Goal: Task Accomplishment & Management: Complete application form

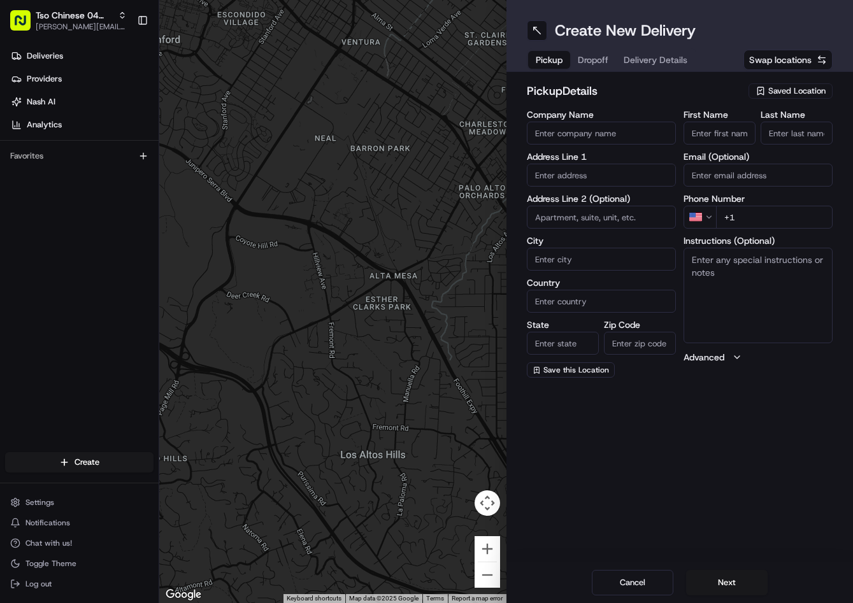
click at [814, 87] on span "Saved Location" at bounding box center [796, 90] width 57 height 11
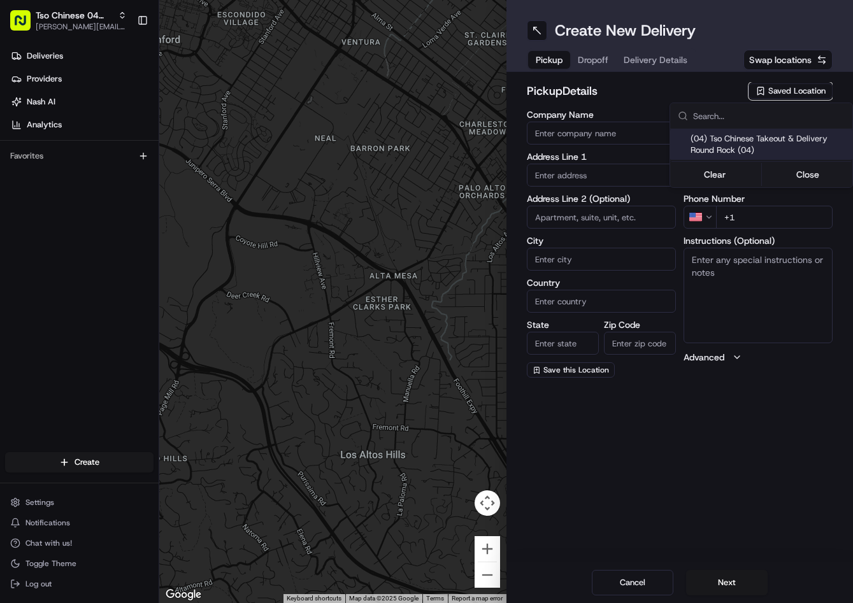
click at [753, 139] on span "(04) Tso Chinese Takeout & Delivery Round Rock (04)" at bounding box center [769, 144] width 157 height 23
type input "(04) Tso Chinese Takeout & Delivery Round Rock"
type input "2000 N Mays St"
type input "Ste 108"
type input "Round Rock"
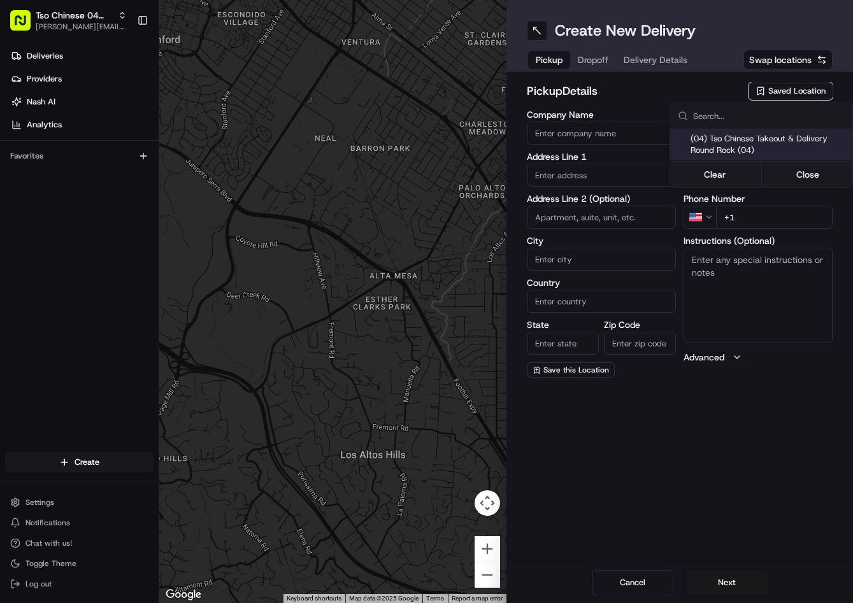
type input "US"
type input "TX"
type input "78664"
type input "Tso Chinese"
type input "Round Rock Manager"
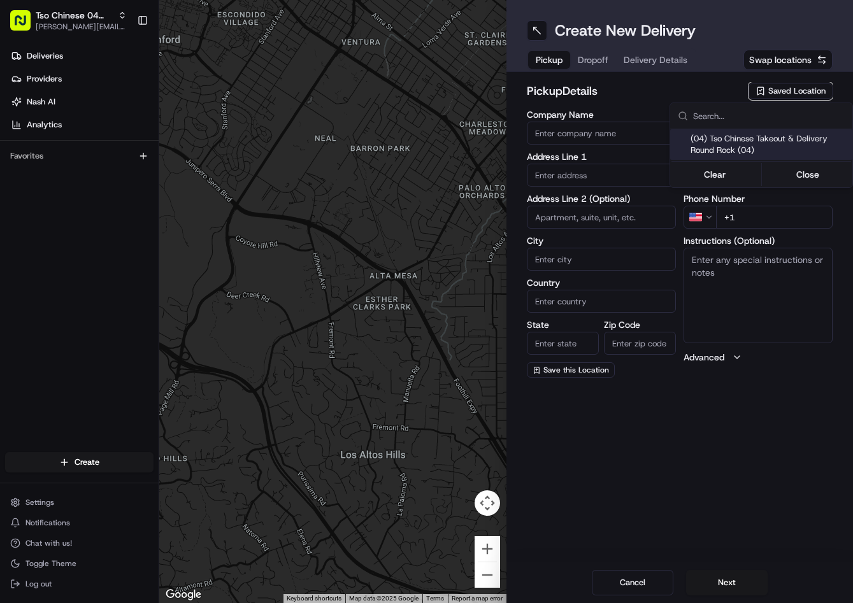
type input "roundrockstore@tsochinese.com"
type input "+1 512 956 9231"
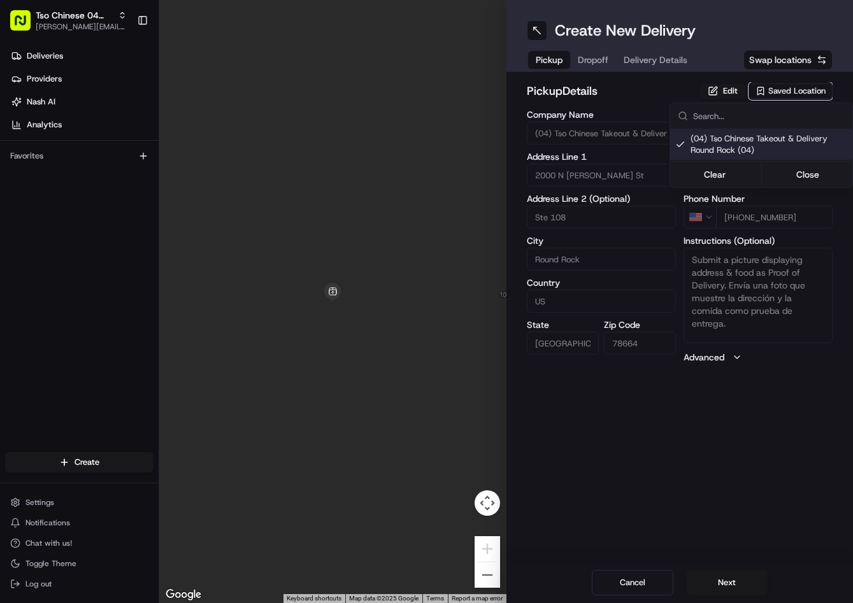
click at [589, 55] on html "Tso Chinese 04 Round Rock jason@tsochinese.com Toggle Sidebar Deliveries Provid…" at bounding box center [426, 301] width 853 height 603
click at [590, 56] on button "Dropoff" at bounding box center [593, 60] width 46 height 18
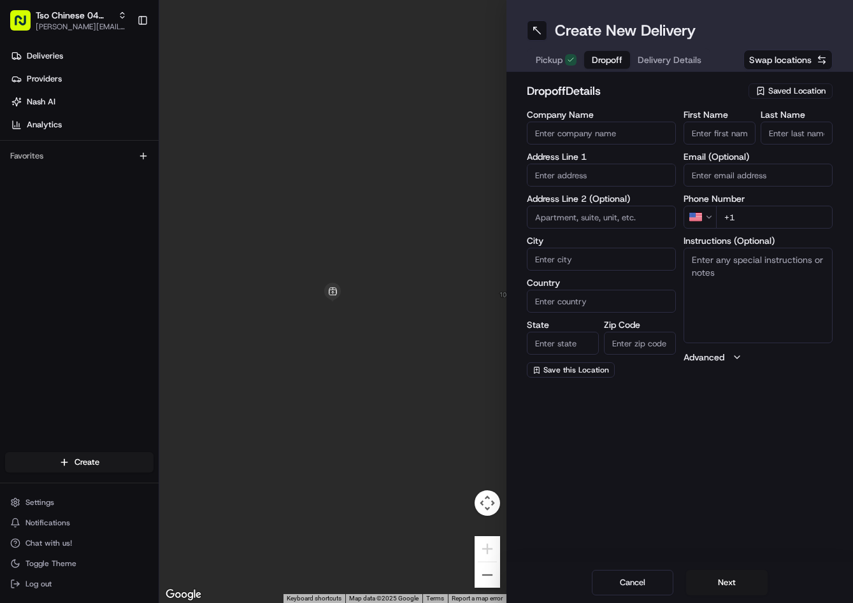
click at [754, 176] on input "Email (Optional)" at bounding box center [758, 175] width 149 height 23
paste input "2206 Southeastern Trl, Round Rock, TX 78664-8004, United States"
type input "="
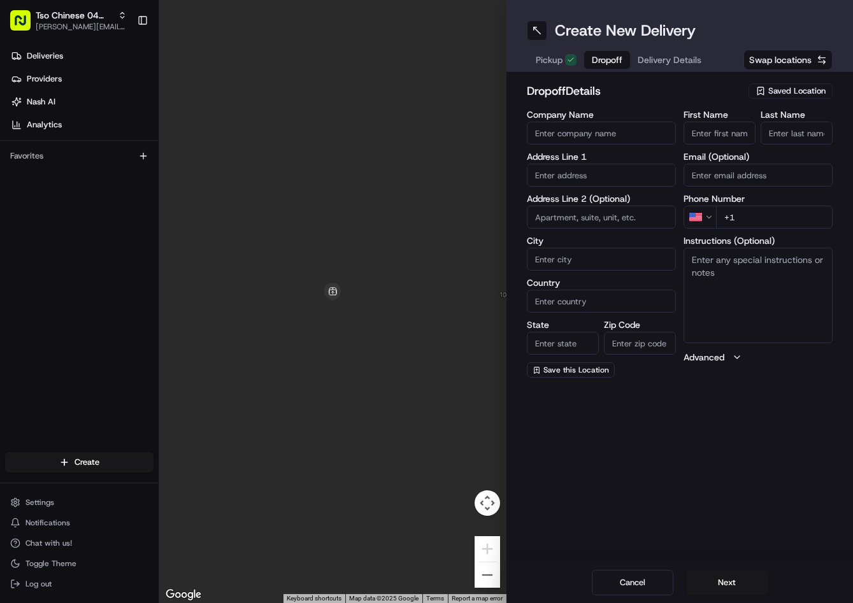
click at [571, 175] on input "text" at bounding box center [601, 175] width 149 height 23
paste input "2206 Southeastern Trl, Round Rock, TX 78664-8004, United States"
click at [599, 195] on div "2206 Southeastern Trail, Round Rock, TX" at bounding box center [601, 201] width 143 height 19
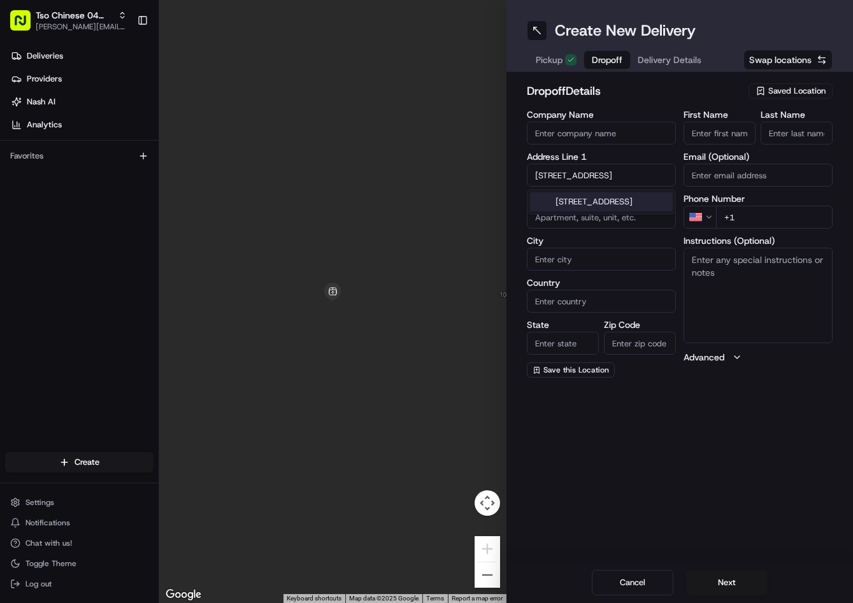
type input "[STREET_ADDRESS]"
type input "Round Rock"
type input "United States"
type input "TX"
type input "78664"
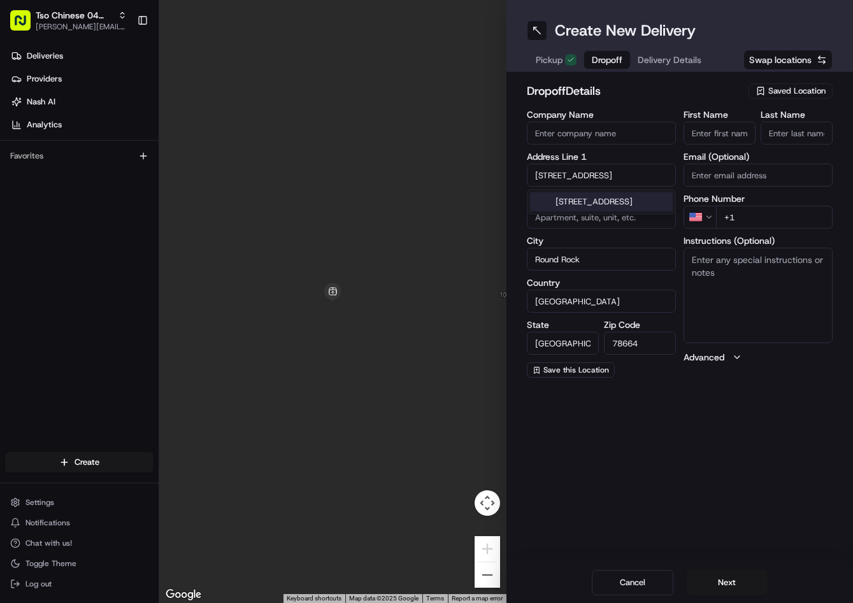
type input "2206 Southeastern Trail"
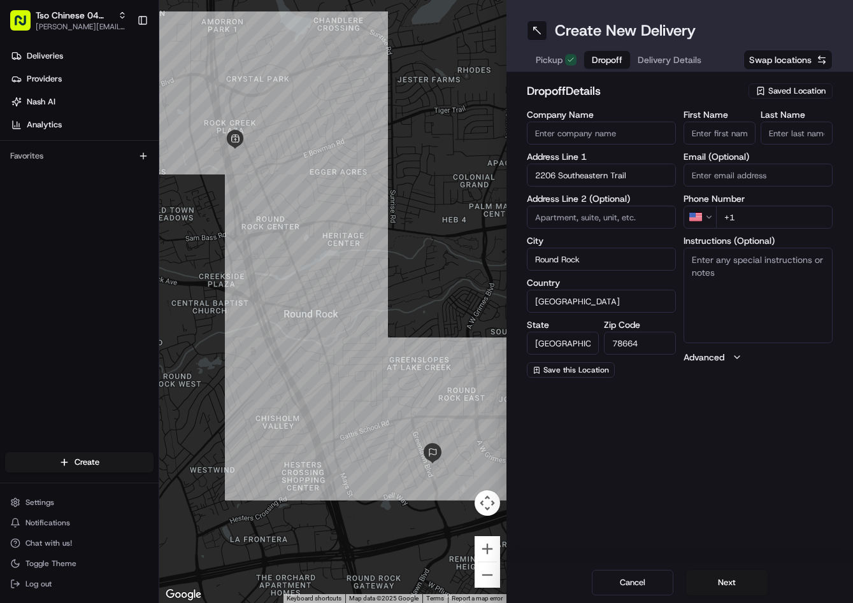
click at [806, 213] on input "+1" at bounding box center [774, 217] width 117 height 23
paste input "512 803 9371"
type input "+1 512 803 9371"
click at [778, 297] on textarea "Instructions (Optional)" at bounding box center [758, 296] width 149 height 96
paste textarea "Leave bag on doorstep please"
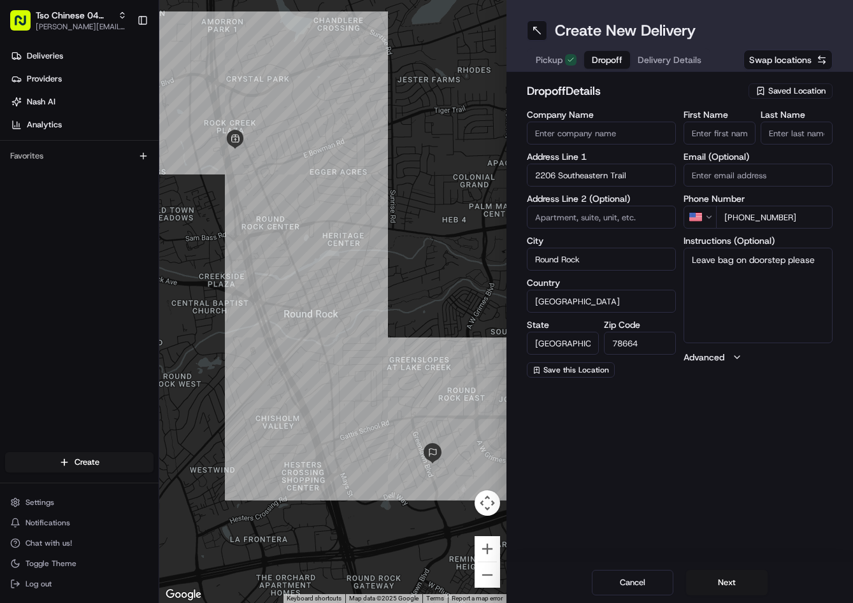
type textarea "Leave bag on doorstep please"
click at [735, 127] on input "First Name" at bounding box center [720, 133] width 72 height 23
paste input "Jaime Diaz"
type input "Jaime Diaz"
click at [800, 129] on input "Last Name" at bounding box center [797, 133] width 72 height 23
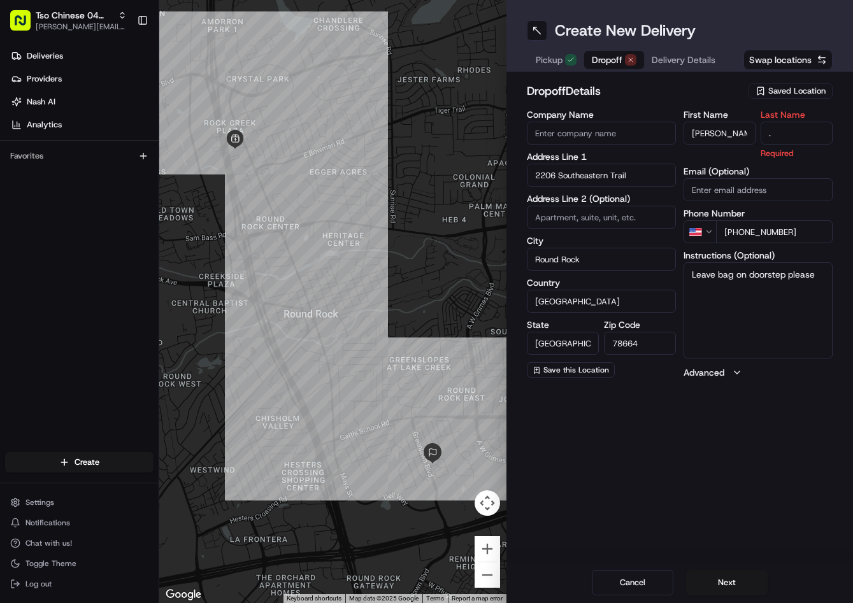
type input "."
click at [719, 76] on div "dropoff Details Saved Location Company Name Address Line 1 2206 Southeastern Tr…" at bounding box center [679, 230] width 347 height 317
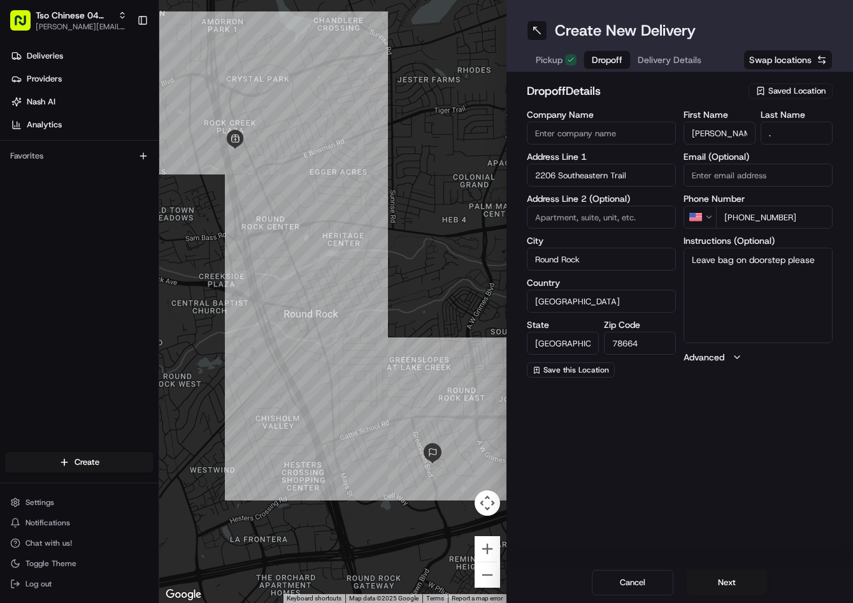
click at [689, 70] on div "Pickup Dropoff Delivery Details" at bounding box center [618, 59] width 183 height 23
click at [687, 61] on span "Delivery Details" at bounding box center [670, 60] width 64 height 13
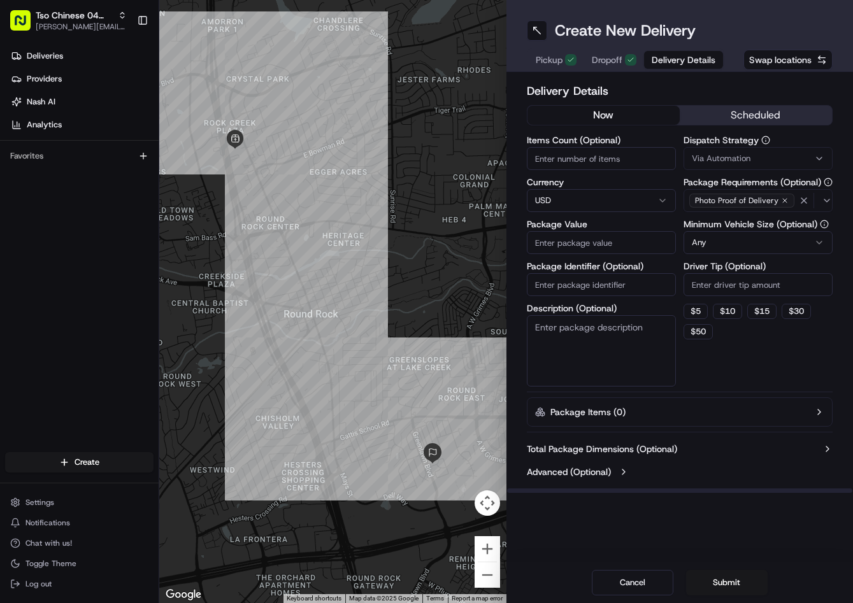
click at [731, 153] on span "Via Automation" at bounding box center [721, 158] width 59 height 11
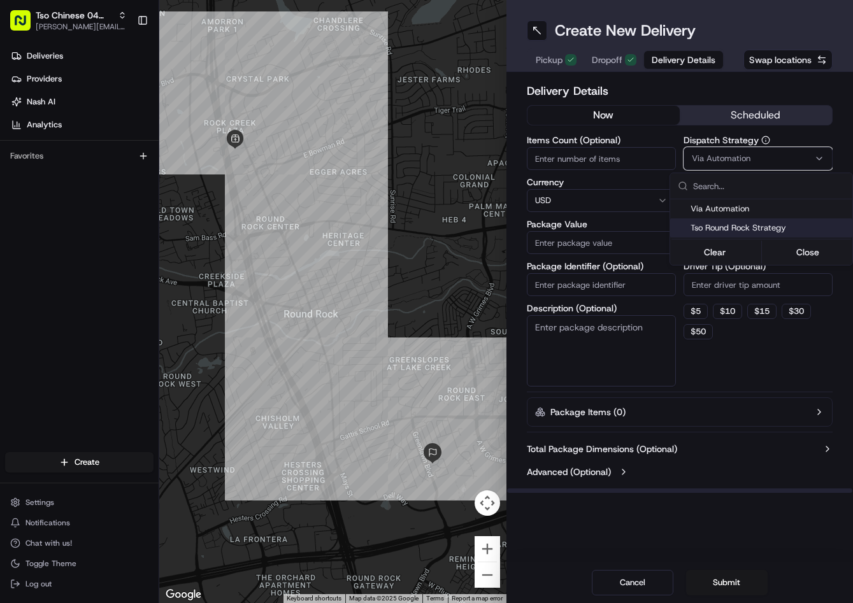
click at [725, 224] on span "Tso Round Rock Strategy" at bounding box center [769, 227] width 157 height 11
click at [724, 297] on html "Tso Chinese 04 Round Rock jason@tsochinese.com Toggle Sidebar Deliveries Provid…" at bounding box center [426, 301] width 853 height 603
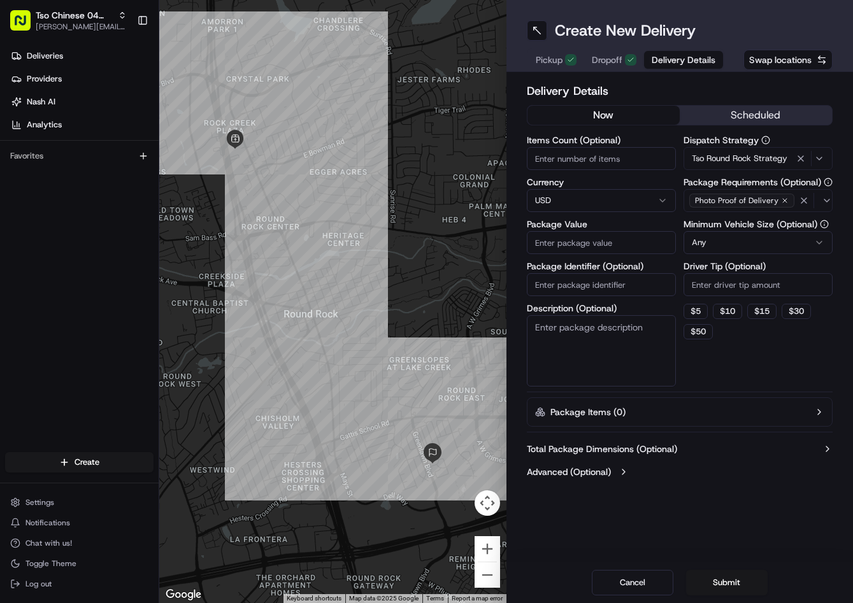
click at [724, 287] on input "Driver Tip (Optional)" at bounding box center [758, 284] width 149 height 23
type input "2"
click at [629, 243] on input "Package Value" at bounding box center [601, 242] width 149 height 23
type input "40.97"
click at [645, 288] on input "Package Identifier (Optional)" at bounding box center [601, 284] width 149 height 23
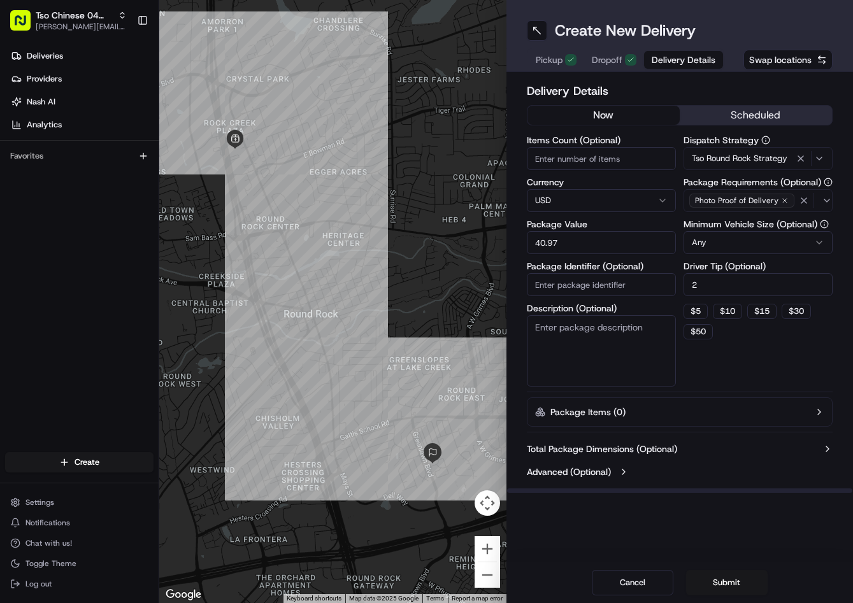
paste input "C58D35C"
type input "C58D35C"
click at [730, 580] on button "Submit" at bounding box center [727, 582] width 82 height 25
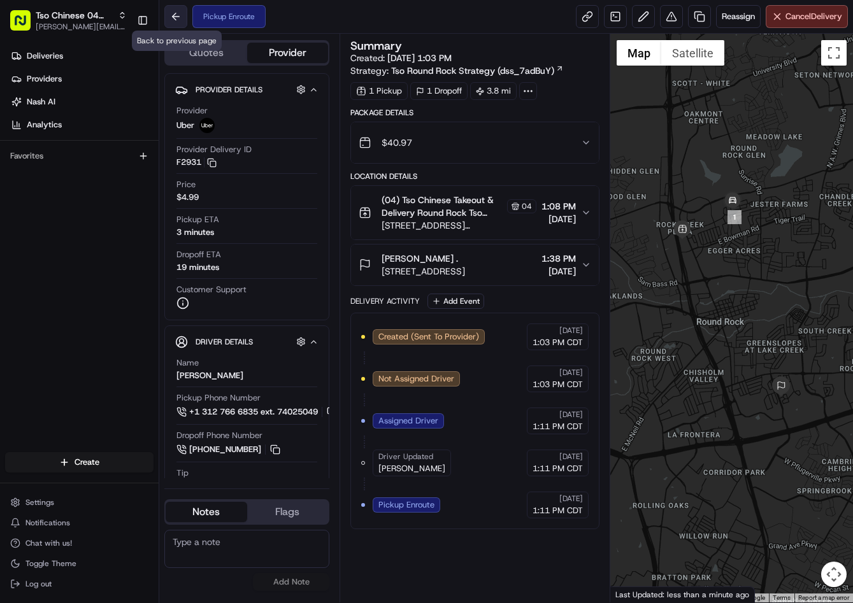
click at [171, 20] on button at bounding box center [175, 16] width 23 height 23
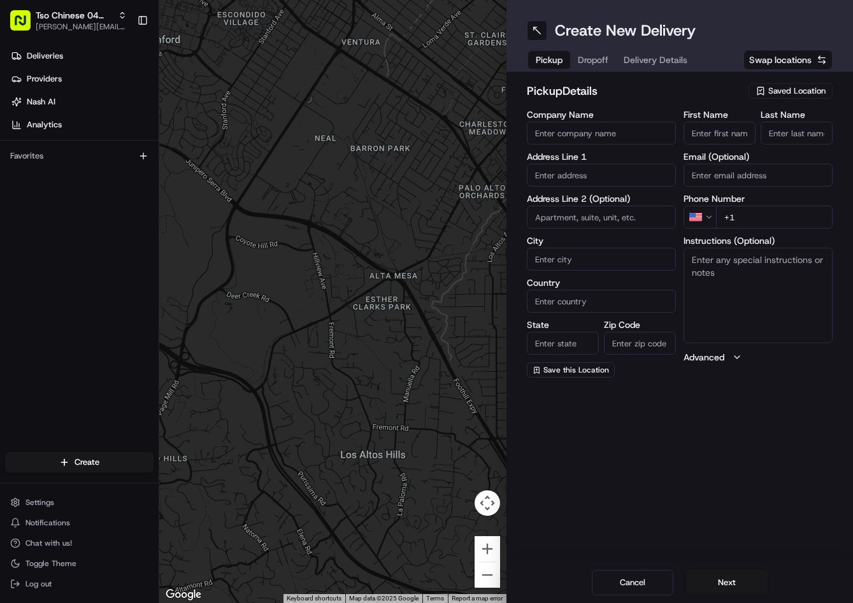
click at [812, 98] on div "Saved Location" at bounding box center [790, 90] width 84 height 15
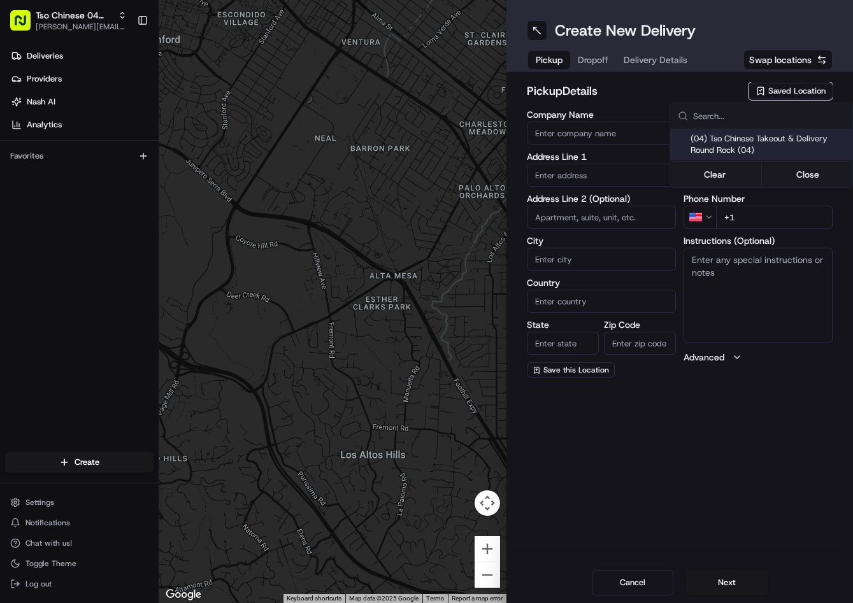
click at [763, 144] on span "(04) Tso Chinese Takeout & Delivery Round Rock (04)" at bounding box center [769, 144] width 157 height 23
type input "(04) Tso Chinese Takeout & Delivery Round Rock"
type input "2000 N Mays St"
type input "Ste 108"
type input "Round Rock"
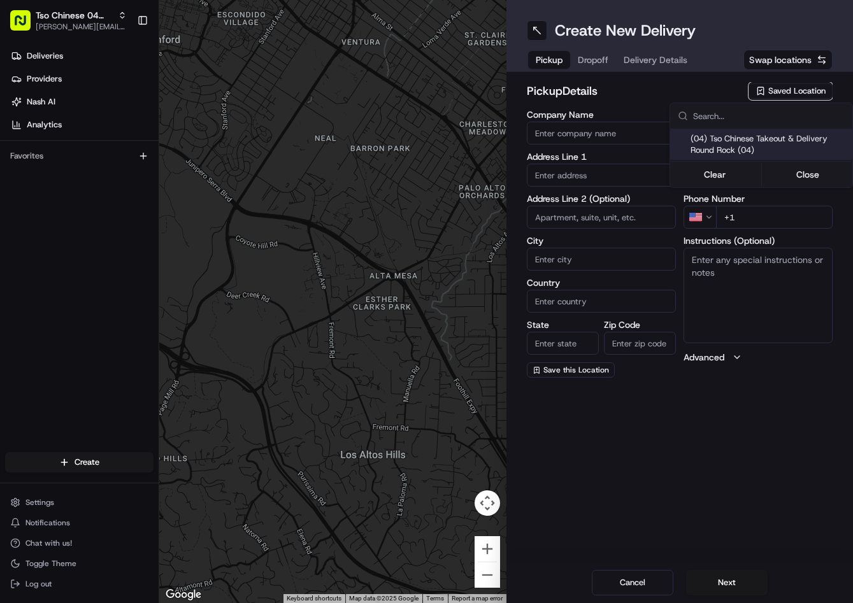
type input "US"
type input "TX"
type input "78664"
type input "Tso Chinese"
type input "Round Rock Manager"
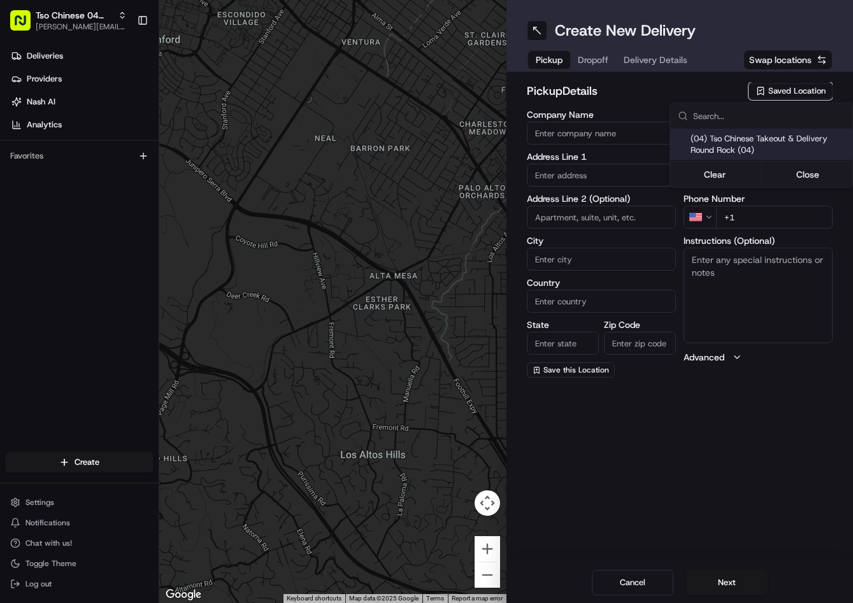
type input "roundrockstore@tsochinese.com"
type input "+1 512 956 9231"
type textarea "Submit a picture displaying address & food as Proof of Delivery. Envía una foto…"
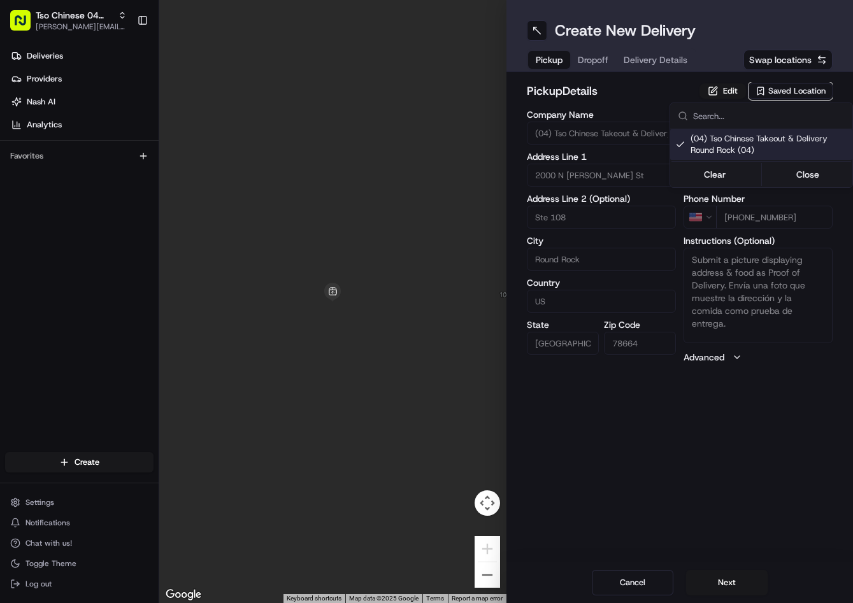
click at [590, 73] on html "Tso Chinese 04 Round Rock jason@tsochinese.com Toggle Sidebar Deliveries Provid…" at bounding box center [426, 301] width 853 height 603
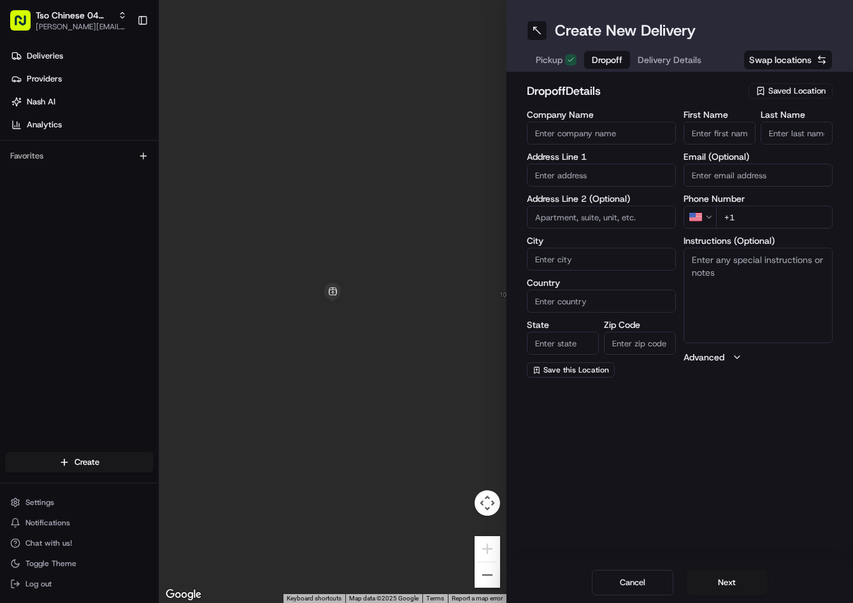
click at [604, 55] on span "Dropoff" at bounding box center [607, 60] width 31 height 13
click at [724, 141] on input "First Name" at bounding box center [720, 133] width 72 height 23
paste input "Jessica Harris"
type input "Jessica Harris"
click at [776, 132] on input "Last Name" at bounding box center [797, 133] width 72 height 23
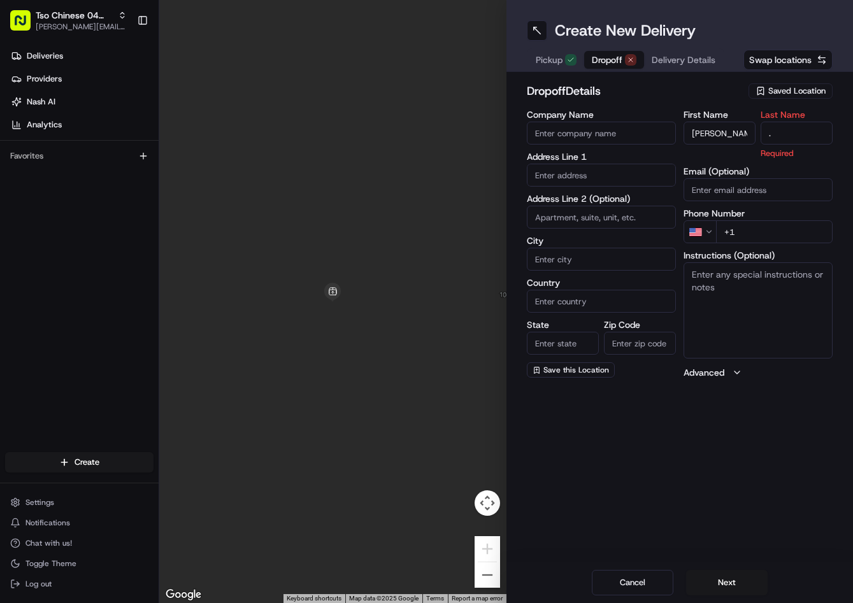
type input "."
click at [713, 87] on h2 "dropoff Details" at bounding box center [634, 91] width 215 height 18
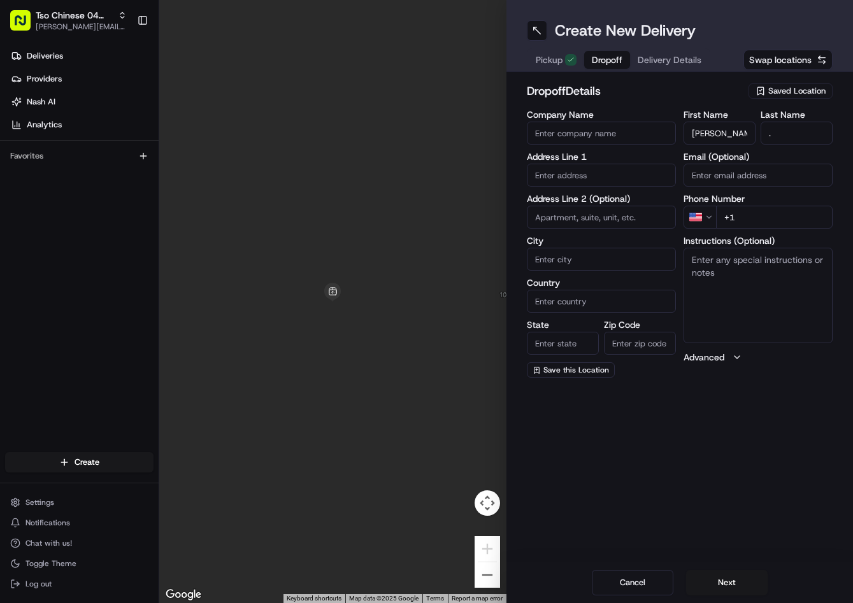
click at [671, 61] on span "Delivery Details" at bounding box center [670, 60] width 64 height 13
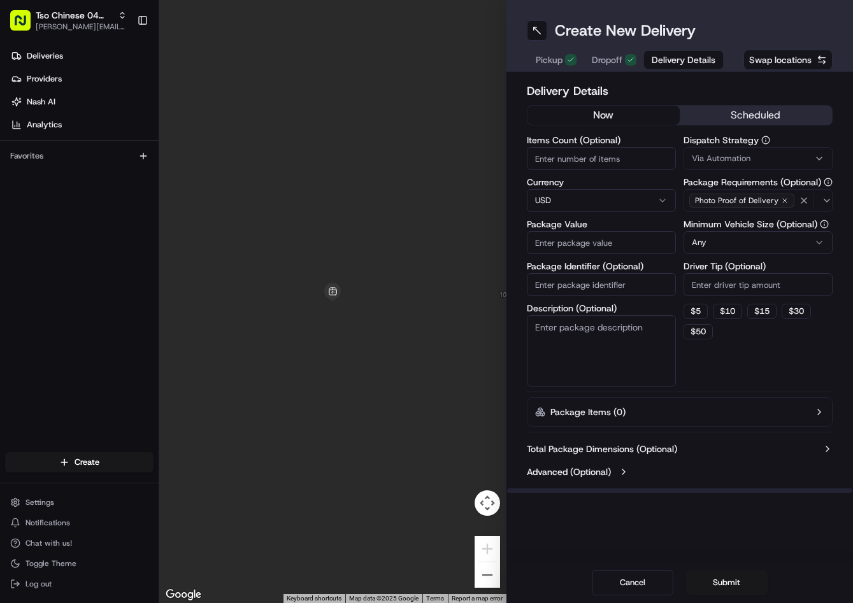
click at [729, 148] on button "Via Automation" at bounding box center [758, 158] width 149 height 23
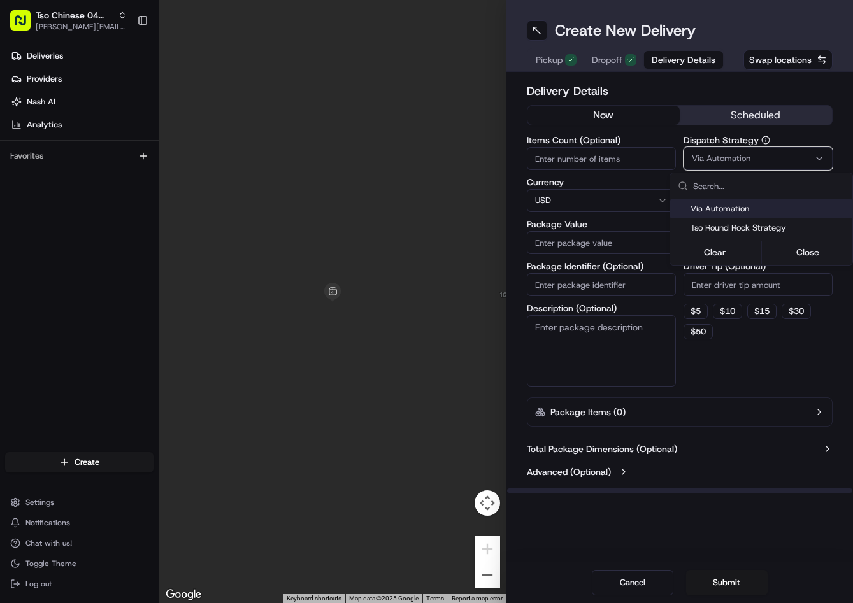
click at [731, 213] on span "Via Automation" at bounding box center [769, 208] width 157 height 11
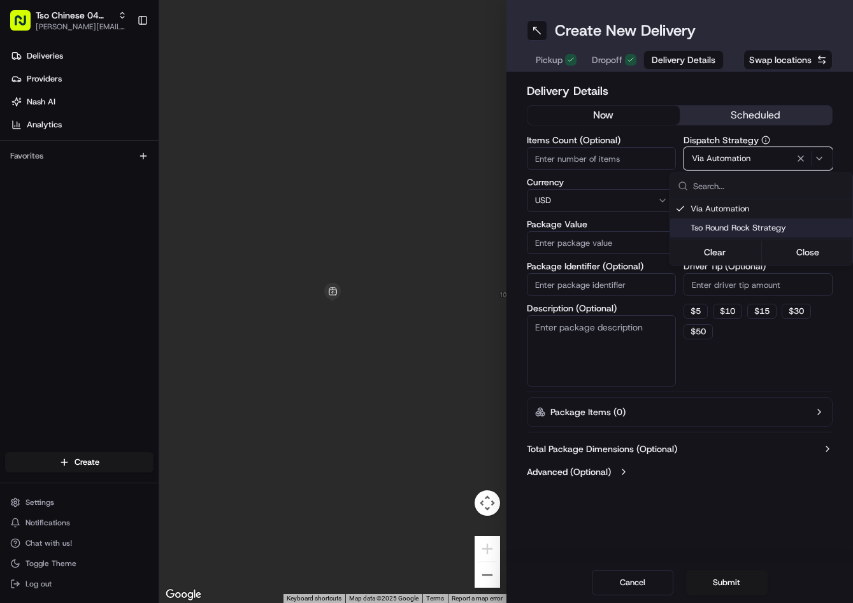
click at [736, 231] on span "Tso Round Rock Strategy" at bounding box center [769, 227] width 157 height 11
click at [719, 287] on html "Tso Chinese 04 Round Rock jason@tsochinese.com Toggle Sidebar Deliveries Provid…" at bounding box center [426, 301] width 853 height 603
click at [719, 287] on input "Driver Tip (Optional)" at bounding box center [758, 284] width 149 height 23
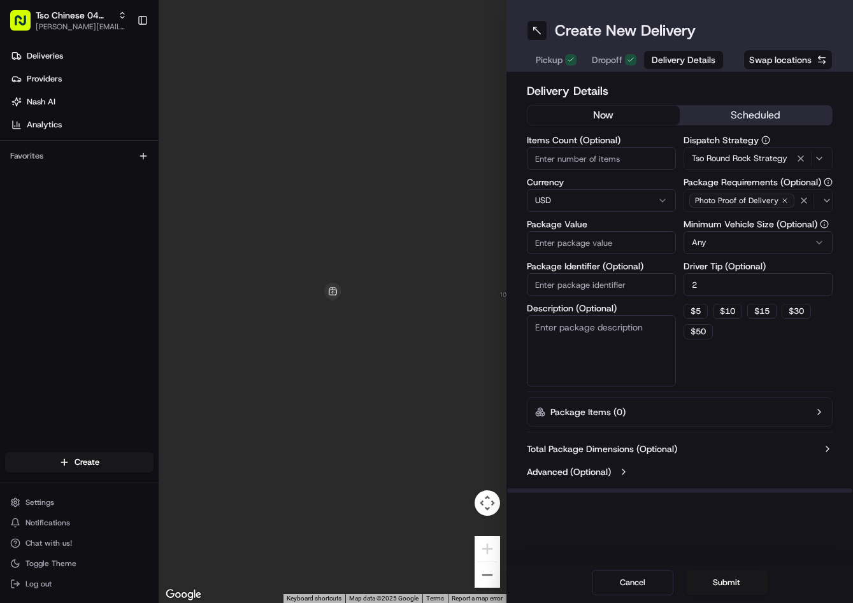
type input "2"
click at [642, 276] on input "Package Identifier (Optional)" at bounding box center [601, 284] width 149 height 23
paste input "ZBHAAOI"
type input "ZBHAAOI"
click at [608, 65] on span "Dropoff" at bounding box center [607, 60] width 31 height 13
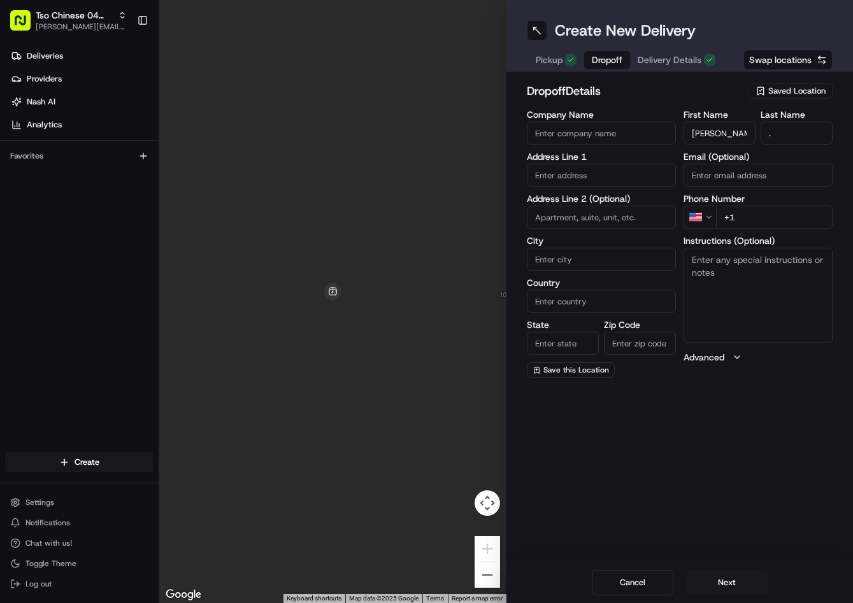
click at [608, 65] on span "Dropoff" at bounding box center [607, 60] width 31 height 13
click at [814, 224] on input "+1" at bounding box center [774, 217] width 117 height 23
paste input "512 762 5007"
type input "+1 512 762 5007"
click at [614, 181] on input "text" at bounding box center [601, 175] width 149 height 23
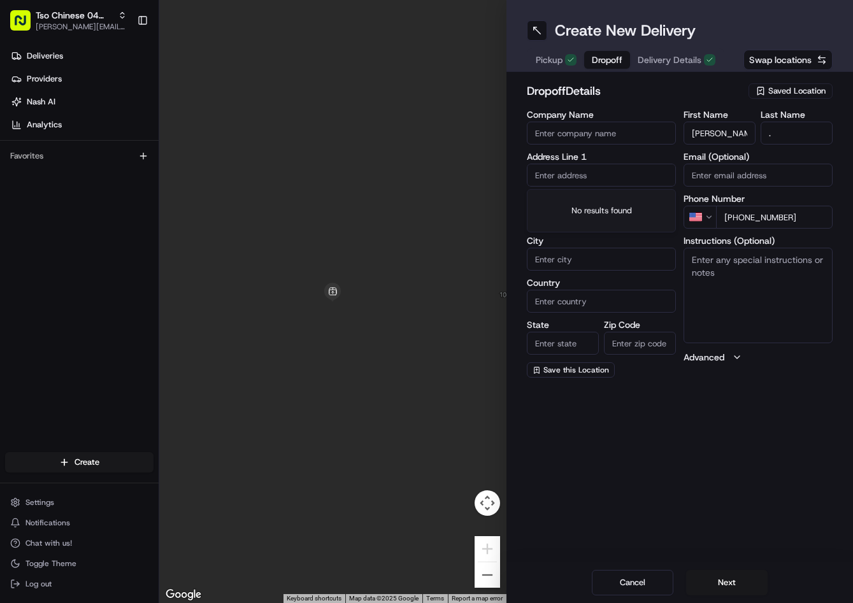
paste input "3605 Galena Hills Loop, Round Rock, TX 78681-1031, United States"
click at [612, 209] on div "3605 Galena Hills Loop, Round Rock, TX" at bounding box center [601, 201] width 143 height 19
type input "[STREET_ADDRESS]"
type input "Round Rock"
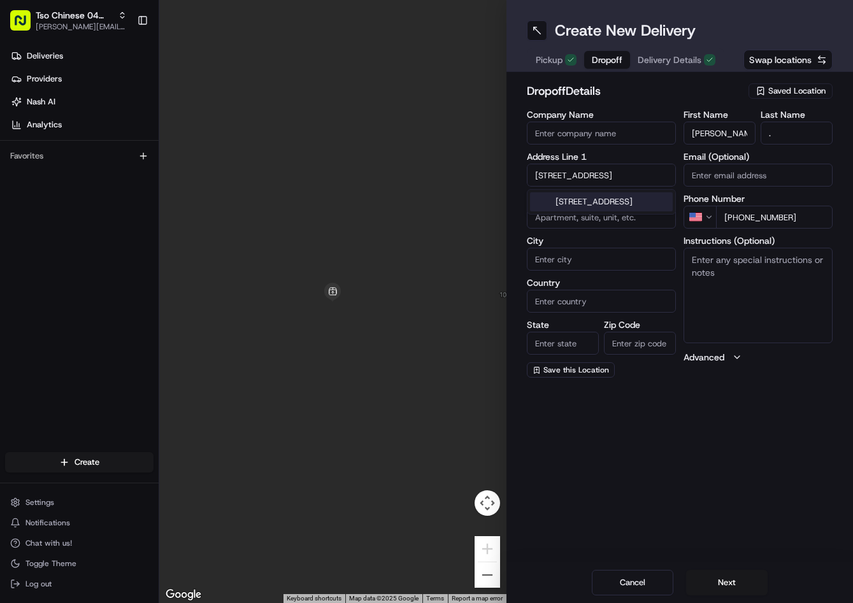
type input "United States"
type input "TX"
type input "78681"
type input "3605 Galena Hills Loop"
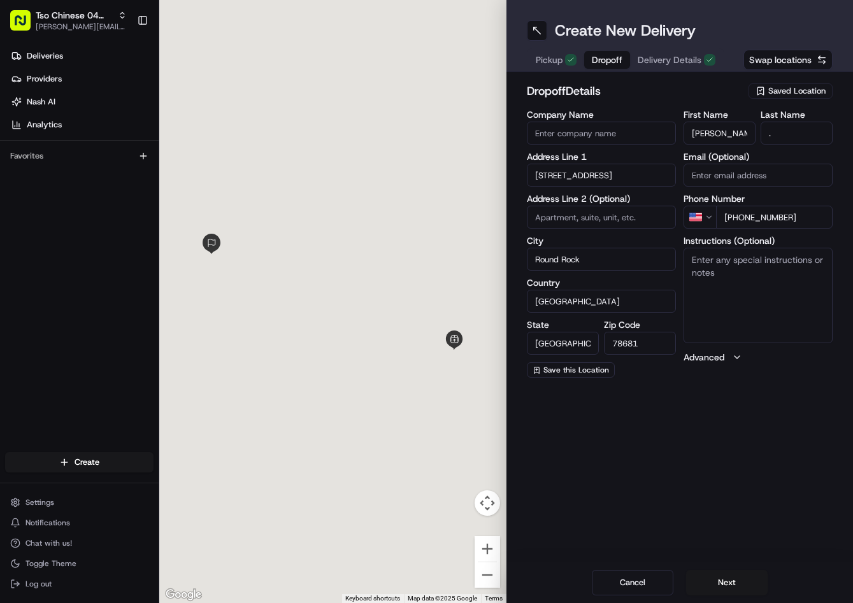
scroll to position [0, 0]
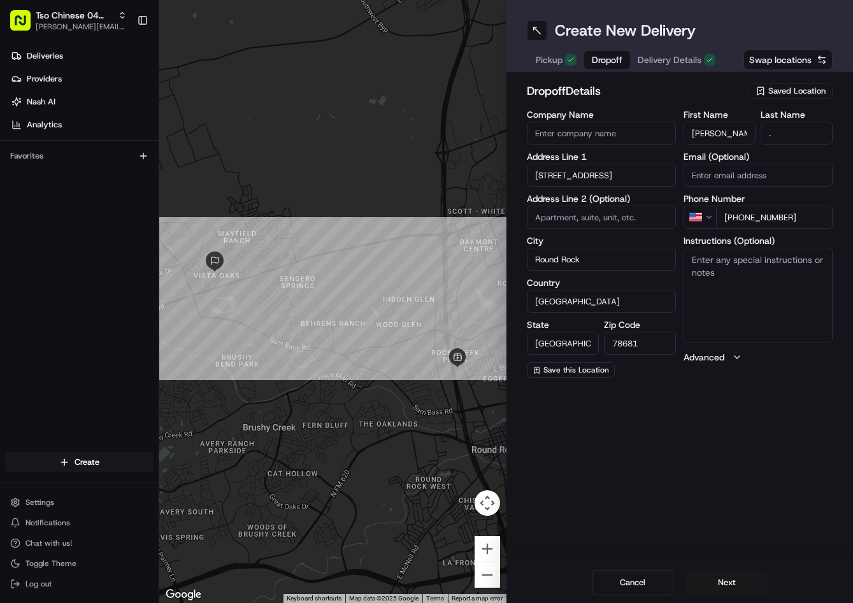
drag, startPoint x: 685, startPoint y: 43, endPoint x: 693, endPoint y: 64, distance: 21.8
click at [687, 45] on div "Create New Delivery Pickup Dropoff Delivery Details Swap locations" at bounding box center [679, 36] width 347 height 72
click at [693, 65] on span "Delivery Details" at bounding box center [670, 60] width 64 height 13
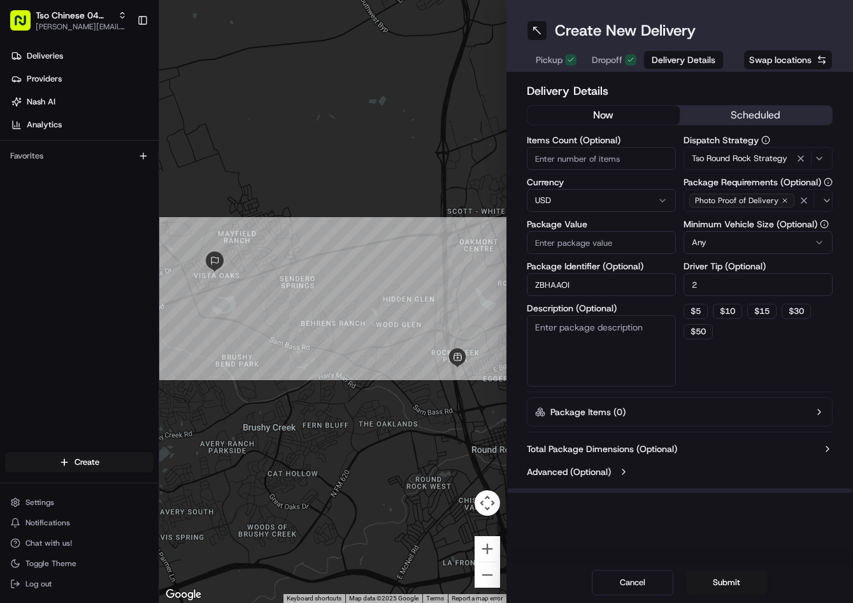
click at [584, 232] on input "Package Value" at bounding box center [601, 242] width 149 height 23
type input "40.92"
click at [729, 580] on button "Submit" at bounding box center [727, 582] width 82 height 25
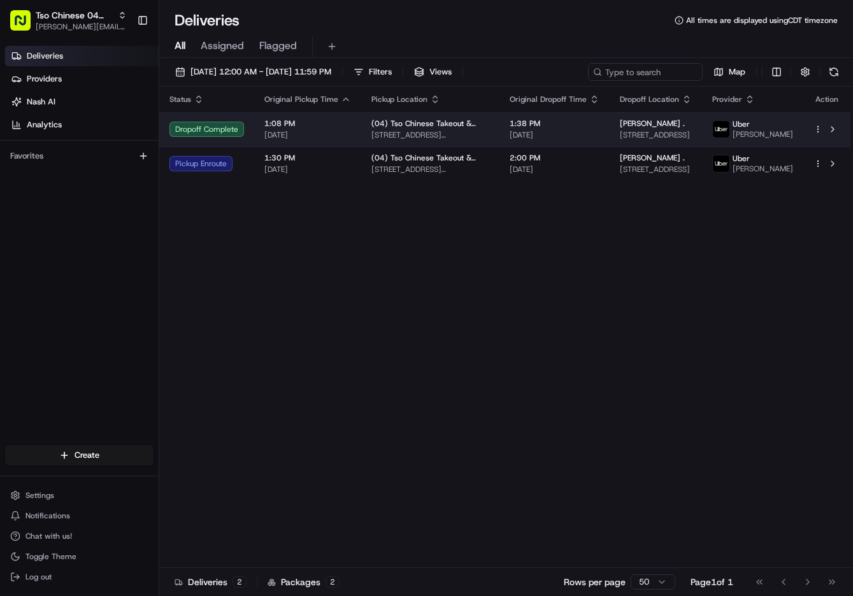
click at [530, 147] on td "1:38 PM [DATE]" at bounding box center [554, 129] width 110 height 34
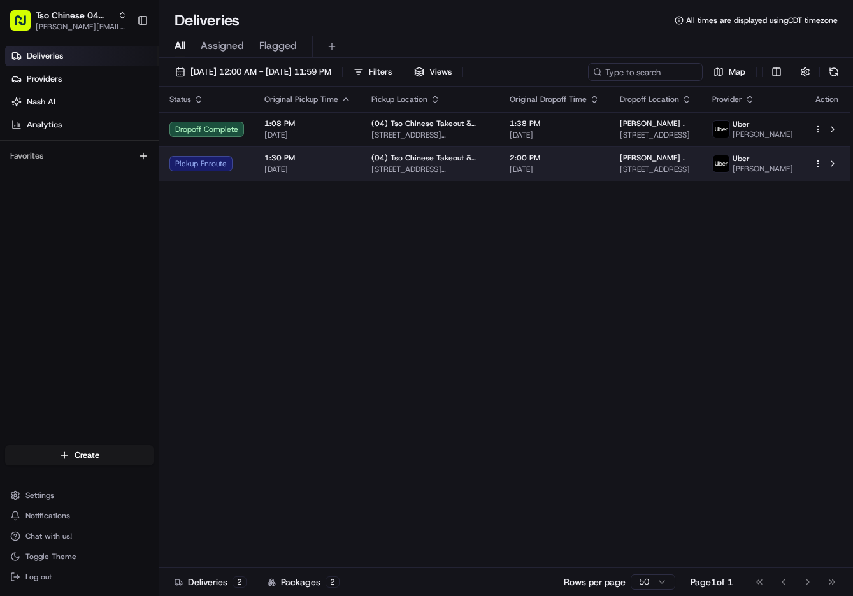
click at [326, 175] on span "[DATE]" at bounding box center [307, 169] width 87 height 10
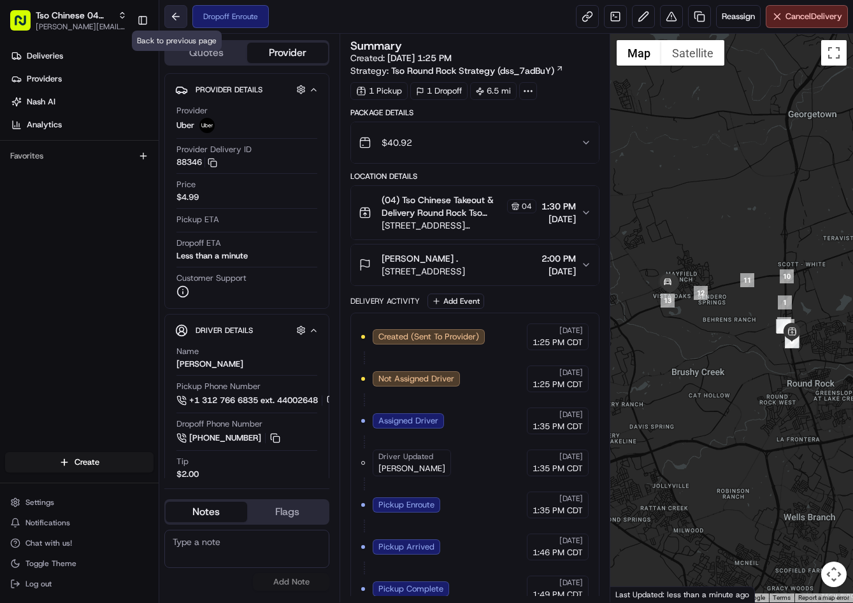
click at [176, 17] on button at bounding box center [175, 16] width 23 height 23
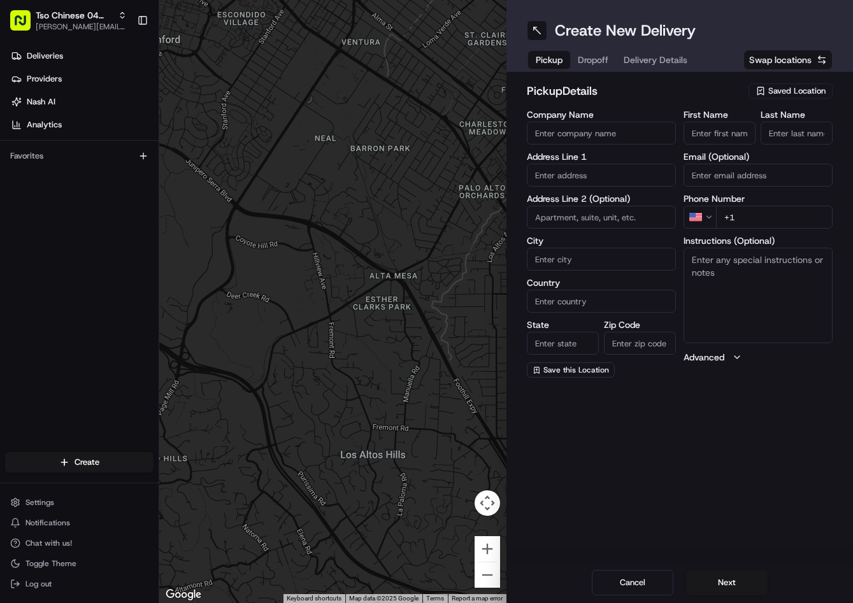
click at [794, 85] on span "Saved Location" at bounding box center [796, 90] width 57 height 11
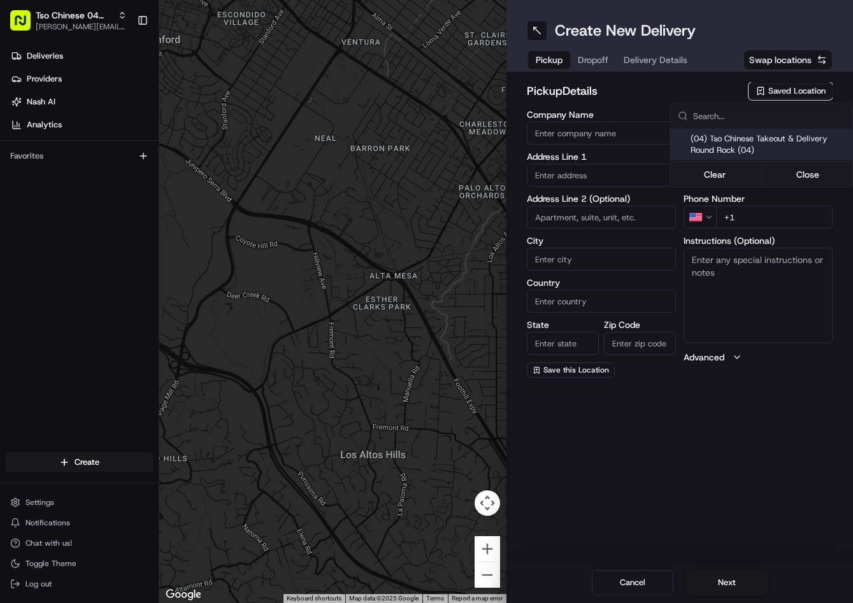
click at [762, 135] on span "(04) Tso Chinese Takeout & Delivery Round Rock (04)" at bounding box center [769, 144] width 157 height 23
type input "(04) Tso Chinese Takeout & Delivery Round Rock"
type input "2000 N Mays St"
type input "Ste 108"
type input "Round Rock"
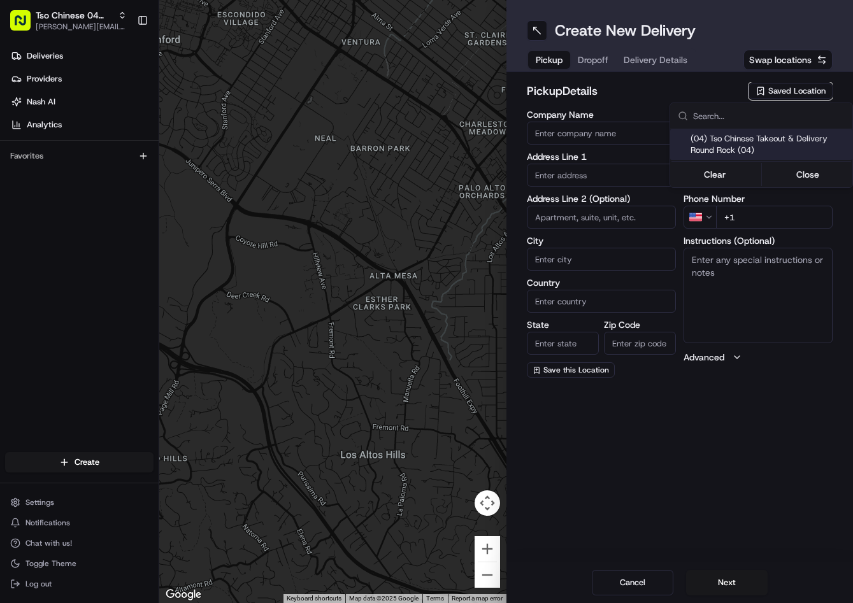
type input "US"
type input "TX"
type input "78664"
type input "Tso Chinese"
type input "Round Rock Manager"
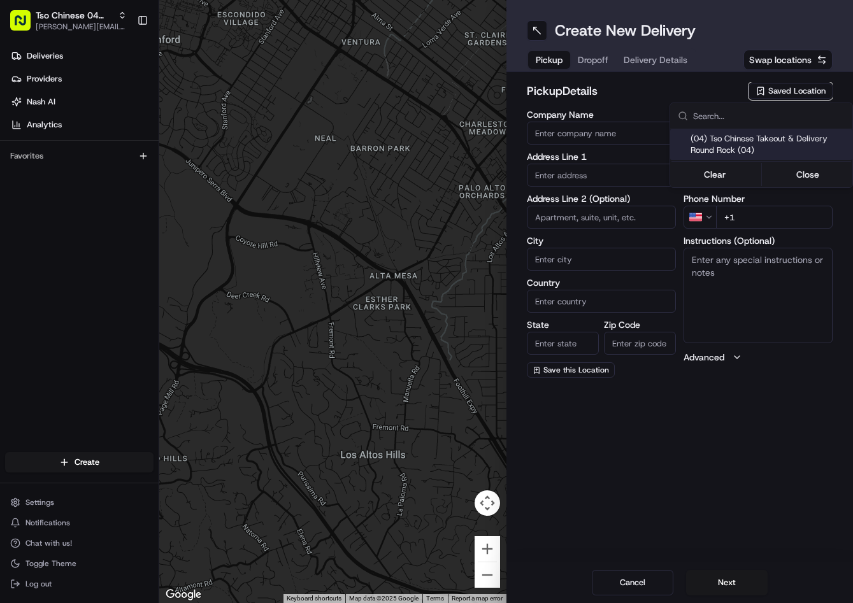
type input "roundrockstore@tsochinese.com"
type input "+1 512 956 9231"
type textarea "Submit a picture displaying address & food as Proof of Delivery. Envía una foto…"
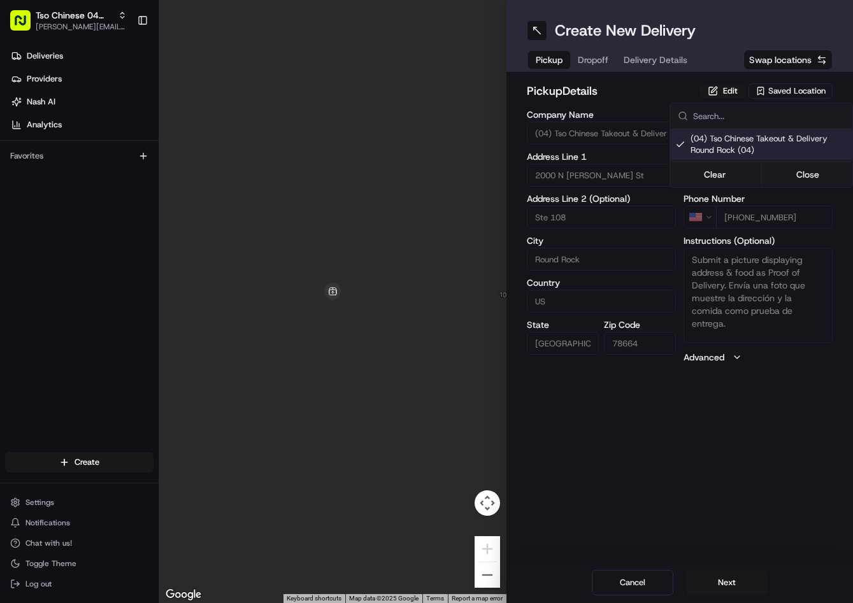
drag, startPoint x: 613, startPoint y: 76, endPoint x: 603, endPoint y: 75, distance: 10.3
click at [609, 76] on html "Tso Chinese 04 Round Rock jason@tsochinese.com Toggle Sidebar Deliveries Provid…" at bounding box center [426, 301] width 853 height 603
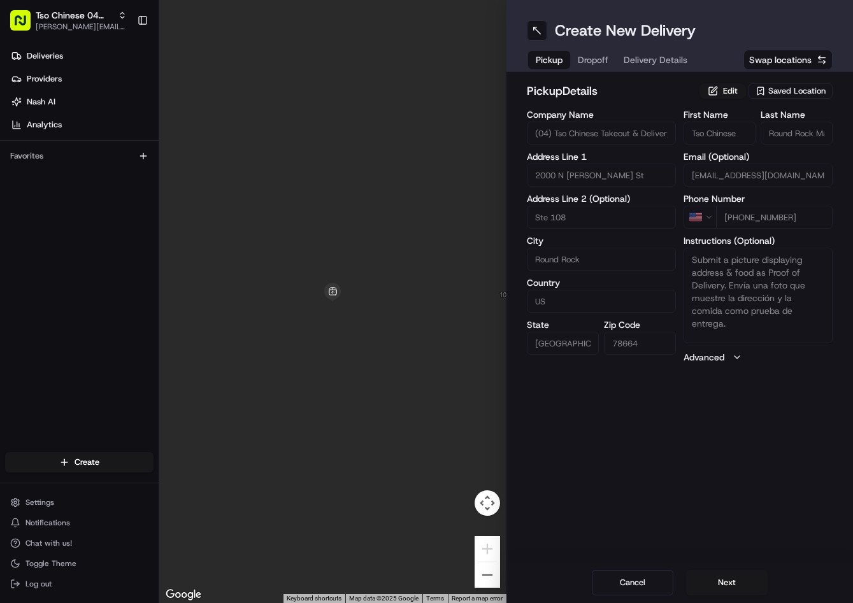
click at [601, 64] on span "Dropoff" at bounding box center [593, 60] width 31 height 13
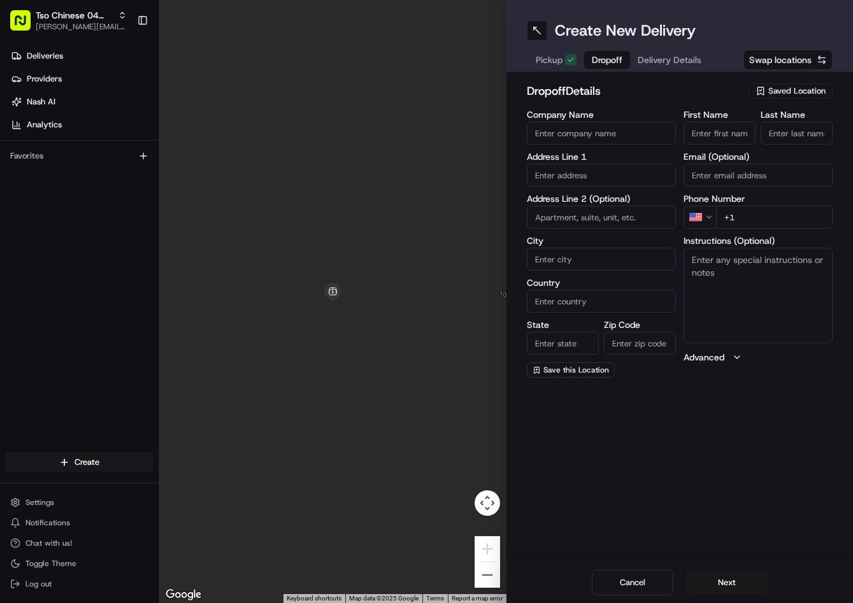
click at [629, 175] on input "text" at bounding box center [601, 175] width 149 height 23
paste input "1200 E Old Settlers Blvd, Round Rock, TX 78664-2022, United States"
click at [615, 204] on div "1200 East Old Settlers Boulevard, Round Rock, TX" at bounding box center [601, 201] width 143 height 19
type input "[STREET_ADDRESS]"
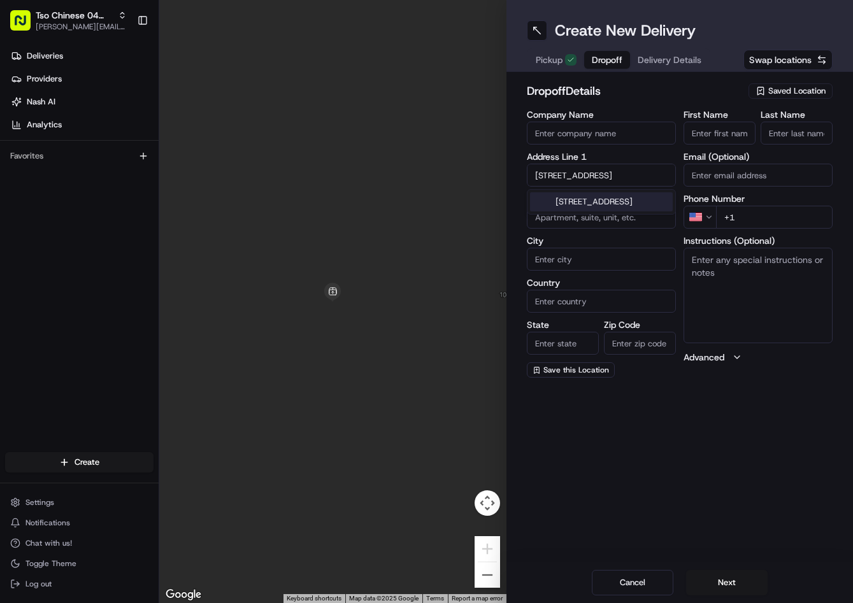
type input "Round Rock"
type input "United States"
type input "TX"
type input "78664"
type input "1200 East Old Settlers Boulevard"
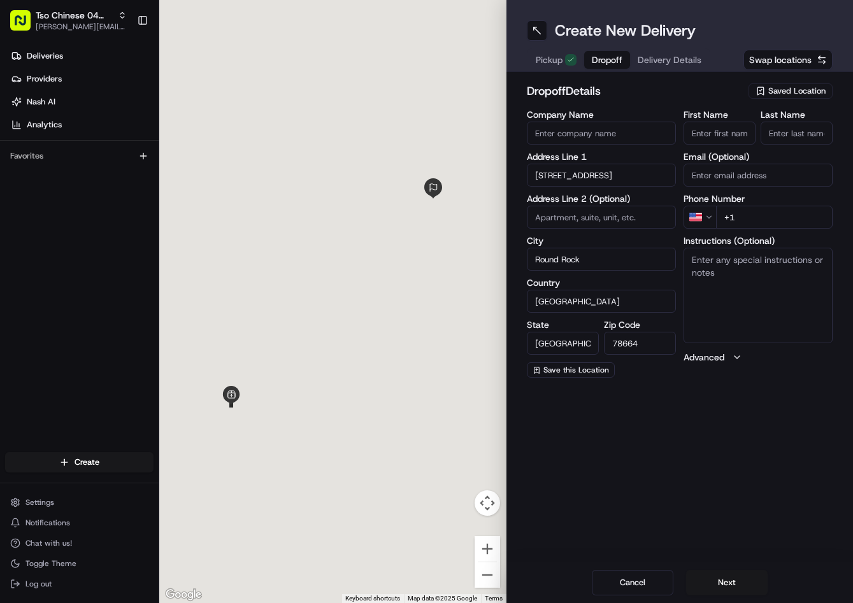
scroll to position [0, 0]
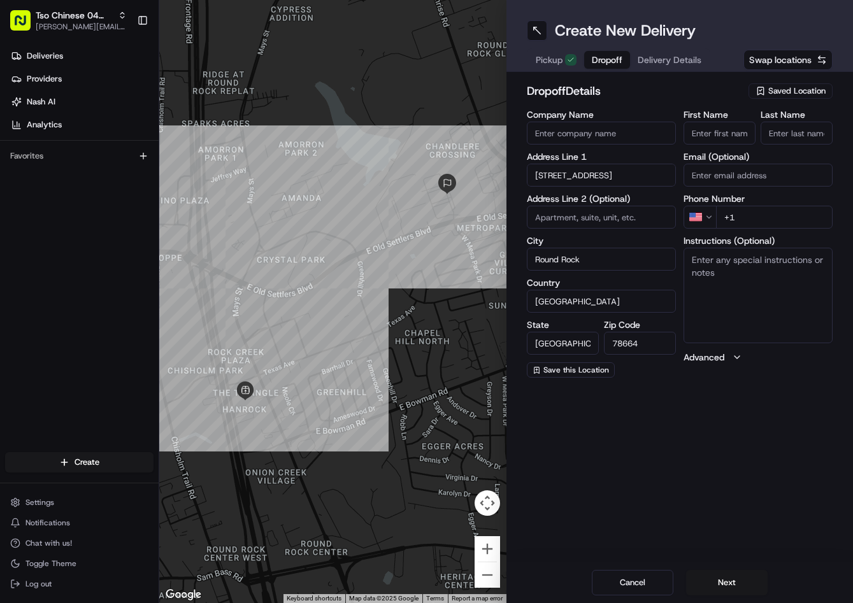
click at [766, 292] on textarea "Instructions (Optional)" at bounding box center [758, 296] width 149 height 96
paste textarea "Apt 417"
type textarea "Apt 417"
click at [795, 219] on input "+1" at bounding box center [774, 217] width 117 height 23
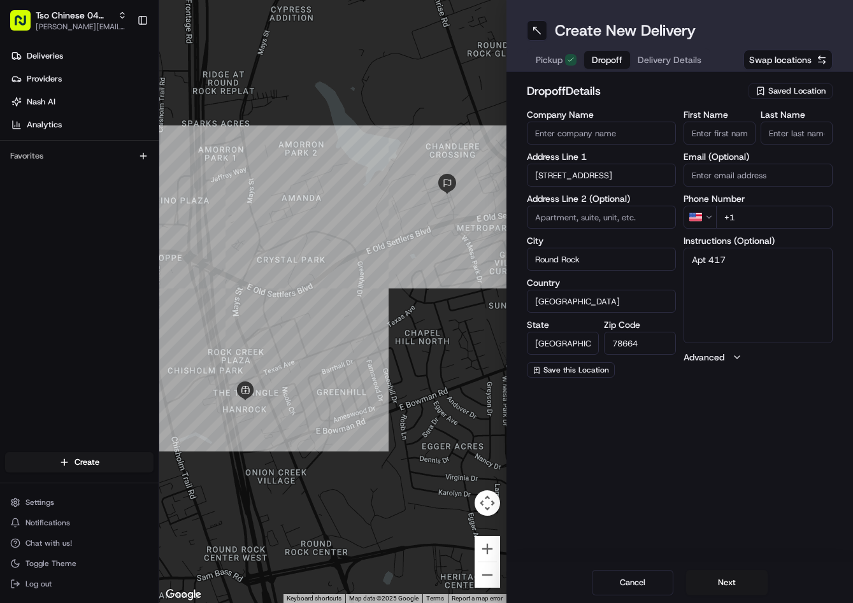
paste input "512 872 0831"
type input "+1 512 872 0831"
click at [726, 136] on input "First Name" at bounding box center [720, 133] width 72 height 23
paste input "Rex A"
type input "Rex A"
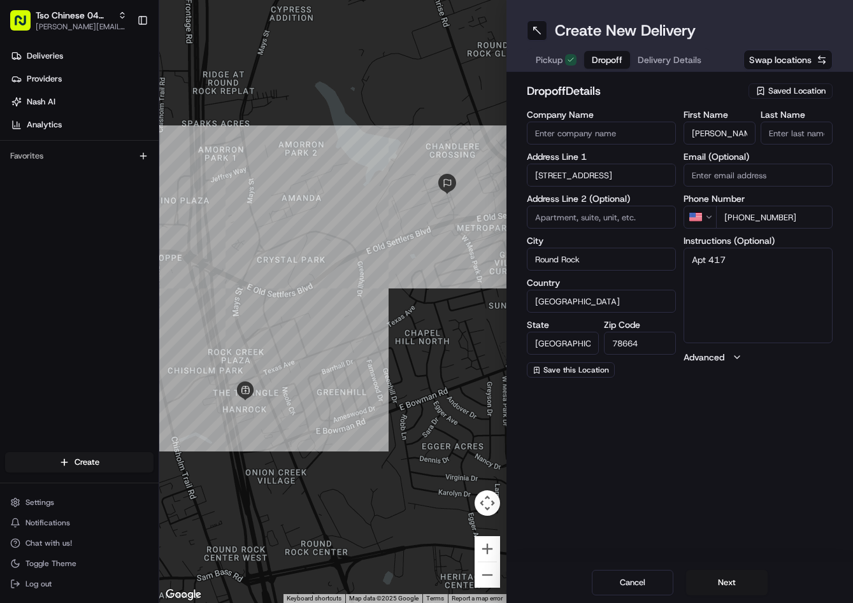
click at [809, 136] on input "Last Name" at bounding box center [797, 133] width 72 height 23
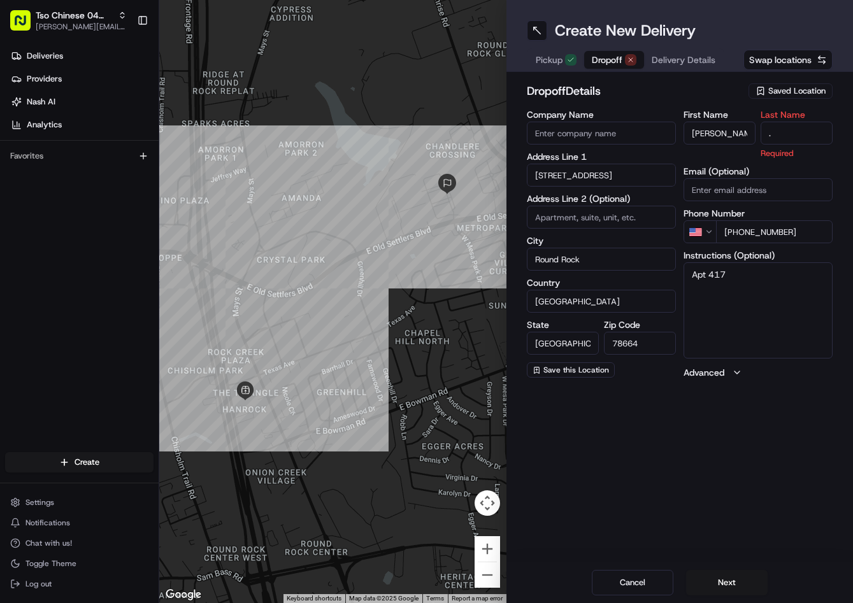
type input "."
drag, startPoint x: 738, startPoint y: 87, endPoint x: 708, endPoint y: 87, distance: 29.3
click at [733, 89] on h2 "dropoff Details" at bounding box center [634, 91] width 215 height 18
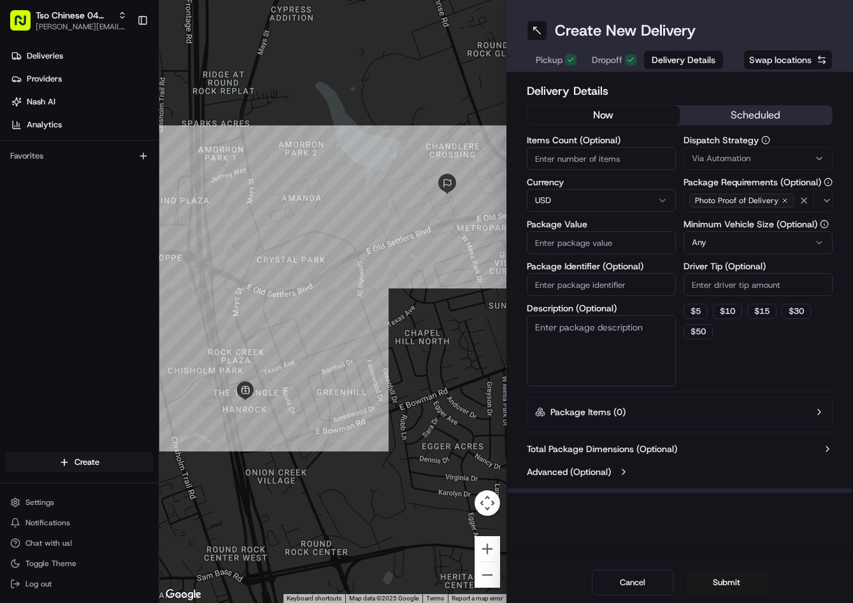
click at [679, 57] on span "Delivery Details" at bounding box center [684, 60] width 64 height 13
click at [763, 152] on button "Via Automation" at bounding box center [758, 158] width 149 height 23
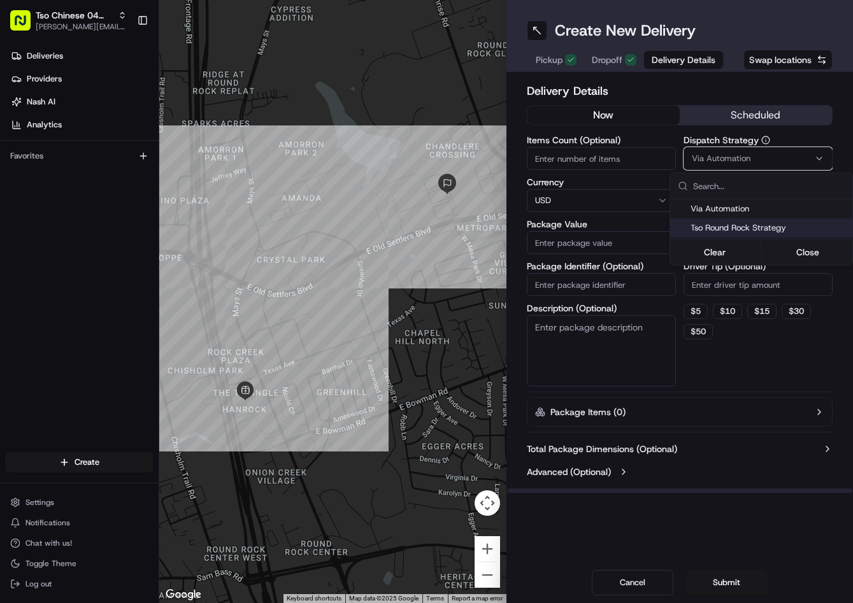
click at [731, 232] on span "Tso Round Rock Strategy" at bounding box center [769, 227] width 157 height 11
click at [727, 284] on html "Tso Chinese 04 Round Rock jason@tsochinese.com Toggle Sidebar Deliveries Provid…" at bounding box center [426, 301] width 853 height 603
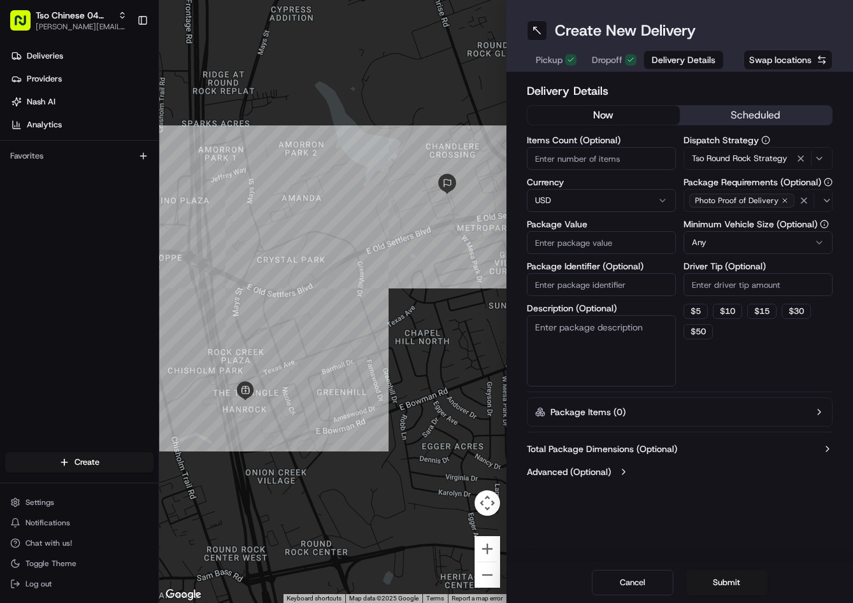
click at [727, 284] on html "Tso Chinese 04 Round Rock jason@tsochinese.com Toggle Sidebar Deliveries Provid…" at bounding box center [426, 301] width 853 height 603
click at [727, 284] on input "Driver Tip (Optional)" at bounding box center [758, 284] width 149 height 23
type input "2"
click at [587, 251] on input "Package Value" at bounding box center [601, 242] width 149 height 23
type input "27.55"
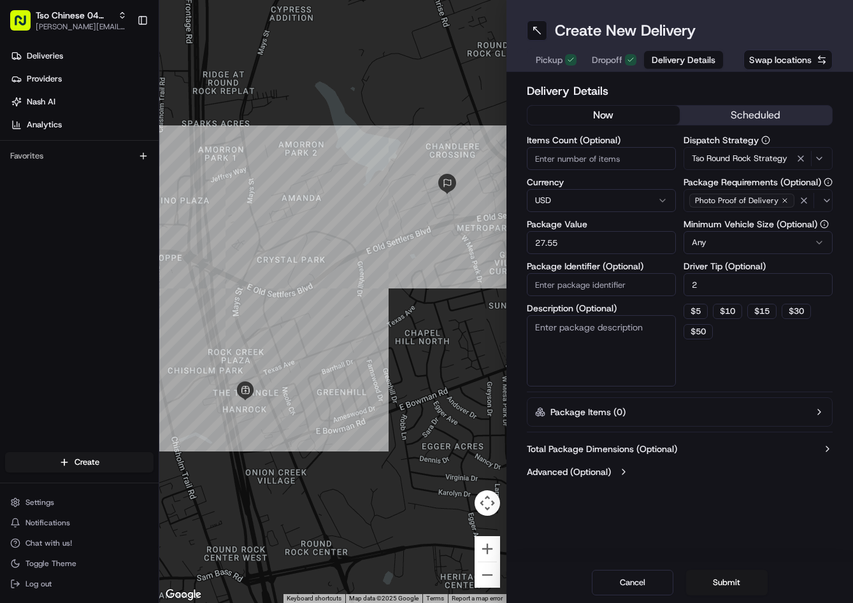
click at [640, 294] on input "Package Identifier (Optional)" at bounding box center [601, 284] width 149 height 23
paste input "OW60FCF"
type input "OW60FCF"
click at [738, 569] on div "Cancel Submit" at bounding box center [679, 582] width 347 height 41
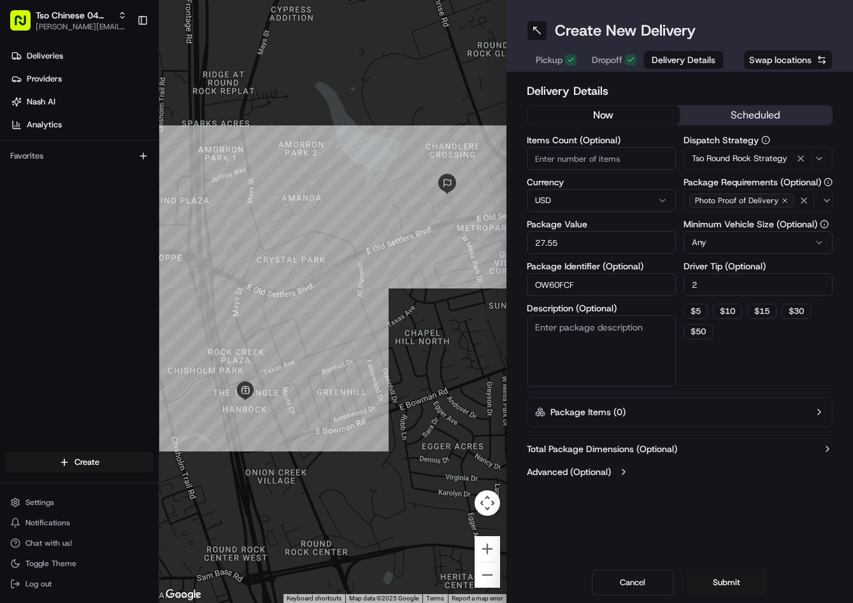
click at [738, 569] on div "Cancel Submit" at bounding box center [679, 582] width 347 height 41
click at [736, 575] on button "Submit" at bounding box center [727, 582] width 82 height 25
